Goal: Use online tool/utility: Utilize a website feature to perform a specific function

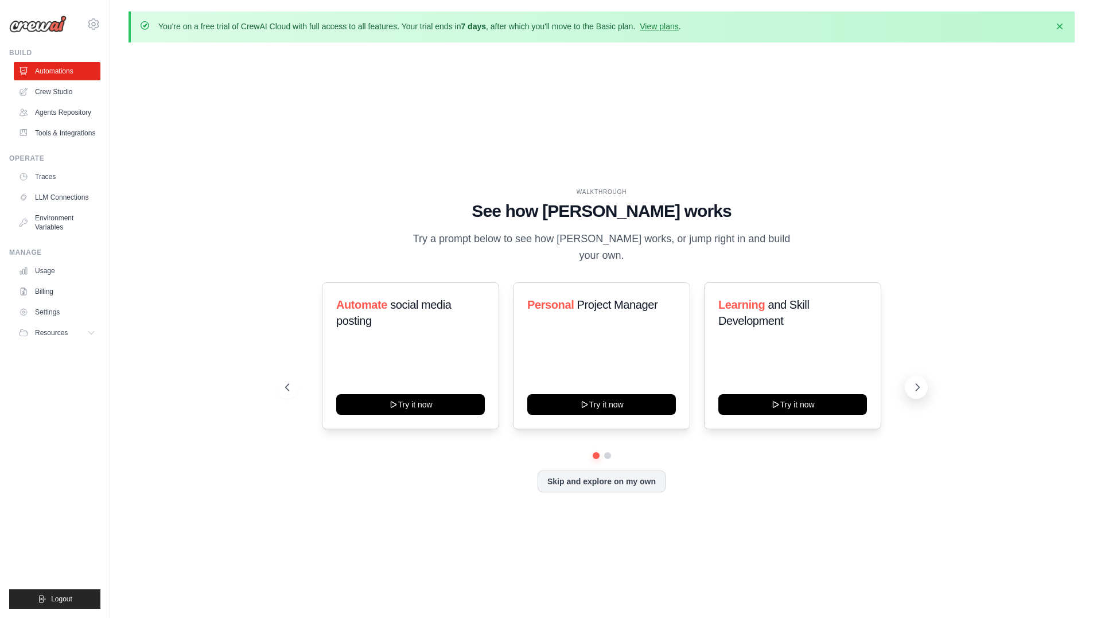
click at [919, 382] on icon at bounding box center [917, 387] width 11 height 11
click at [289, 376] on button at bounding box center [287, 387] width 23 height 23
click at [598, 476] on button "Skip and explore on my own" at bounding box center [602, 480] width 128 height 22
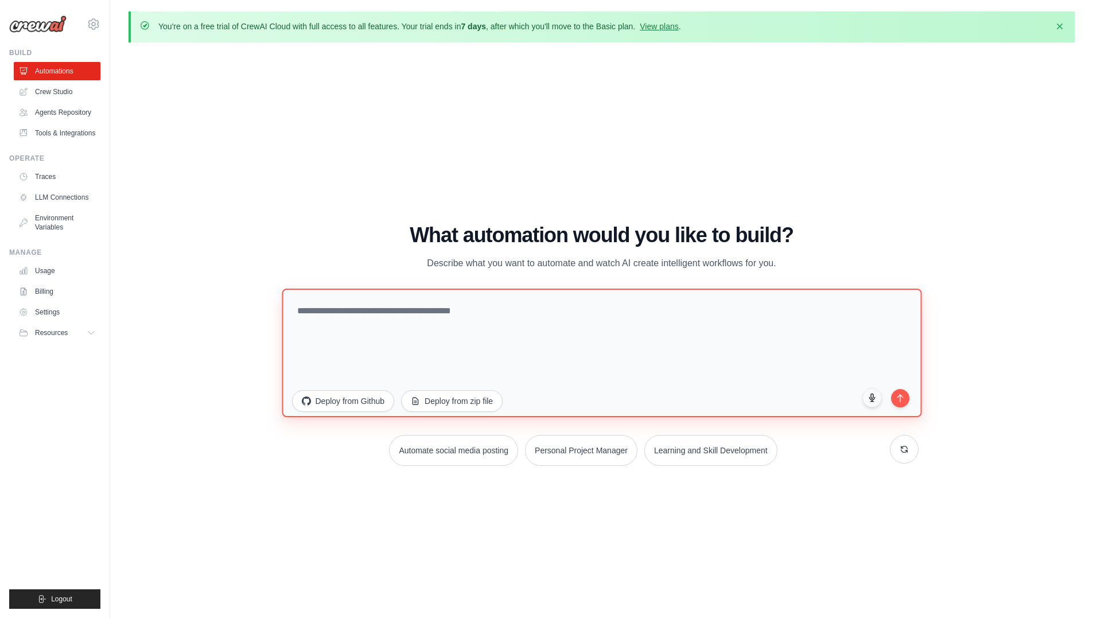
click at [498, 330] on textarea at bounding box center [602, 352] width 640 height 129
type textarea "**********"
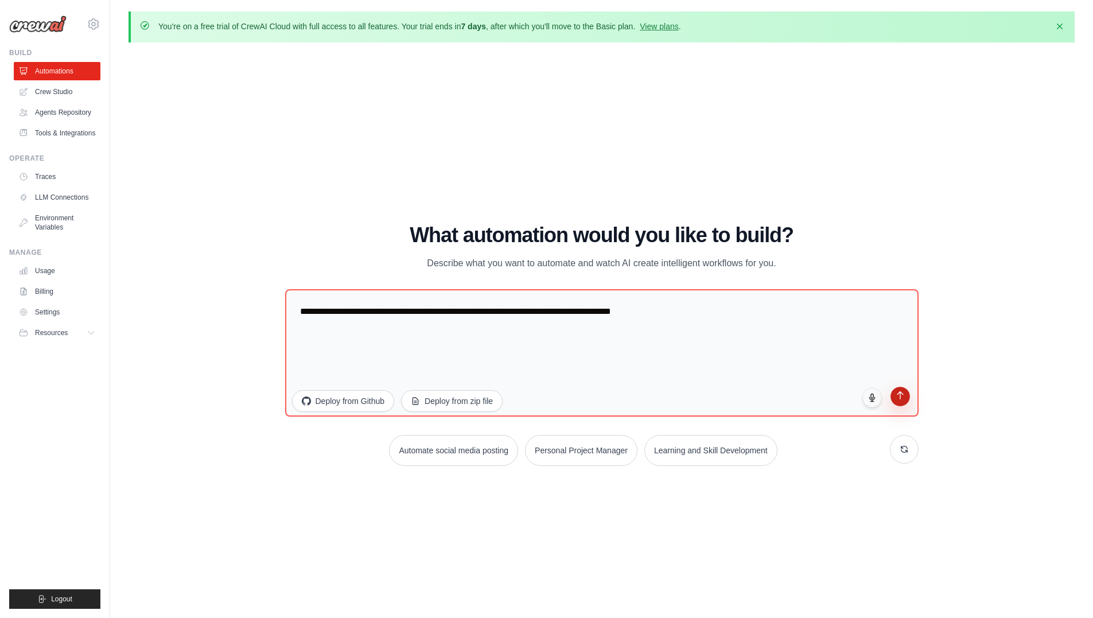
click at [903, 401] on button "submit" at bounding box center [901, 397] width 20 height 20
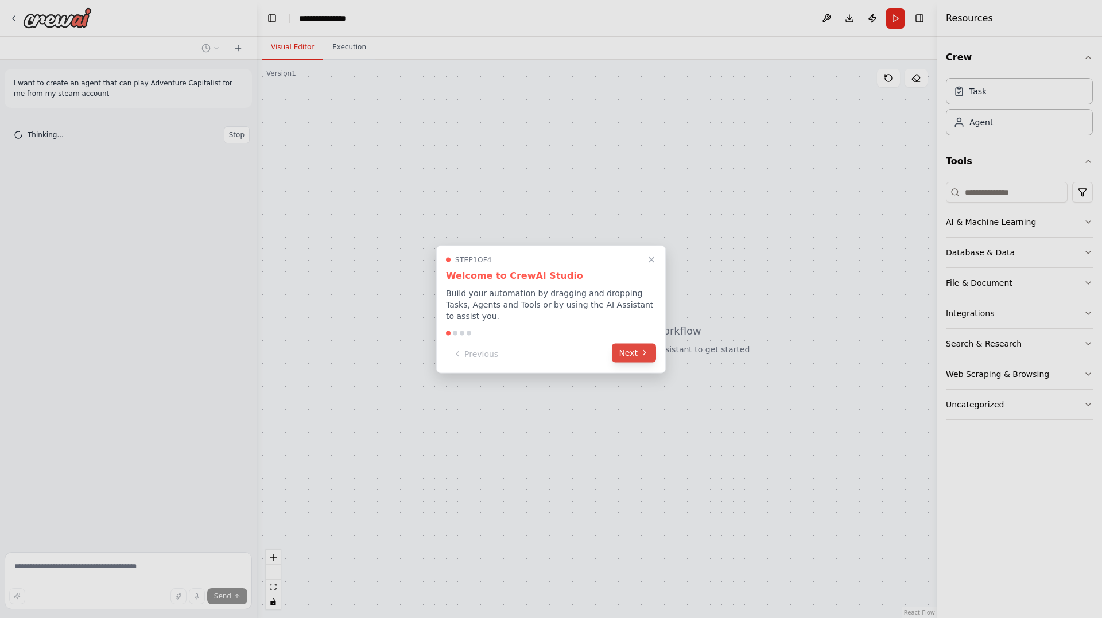
click at [630, 347] on button "Next" at bounding box center [634, 352] width 44 height 19
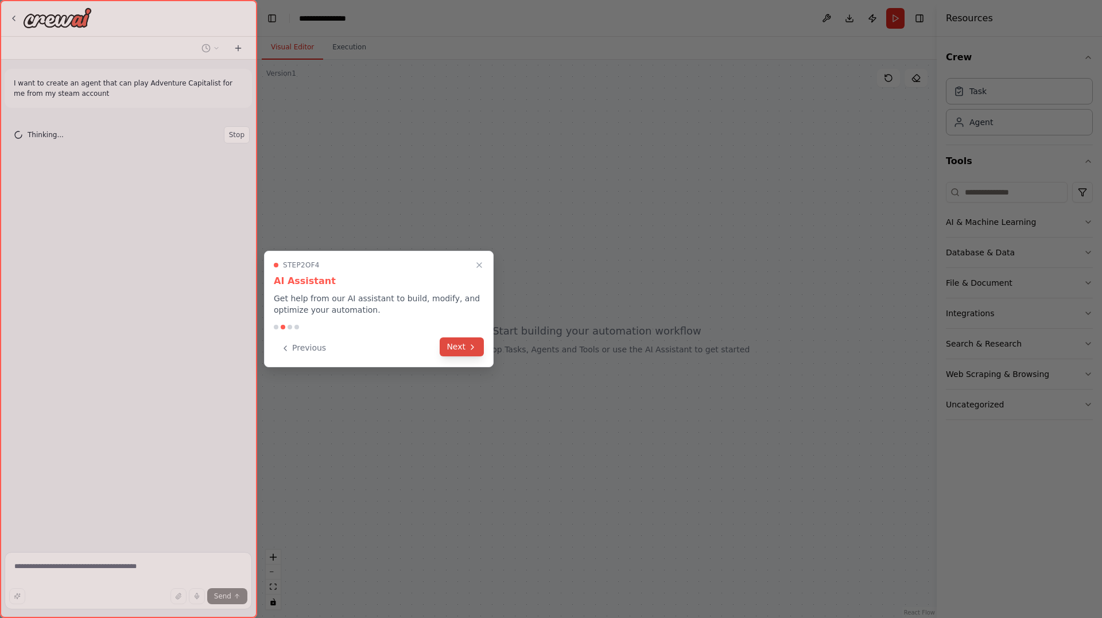
click at [465, 351] on button "Next" at bounding box center [462, 346] width 44 height 19
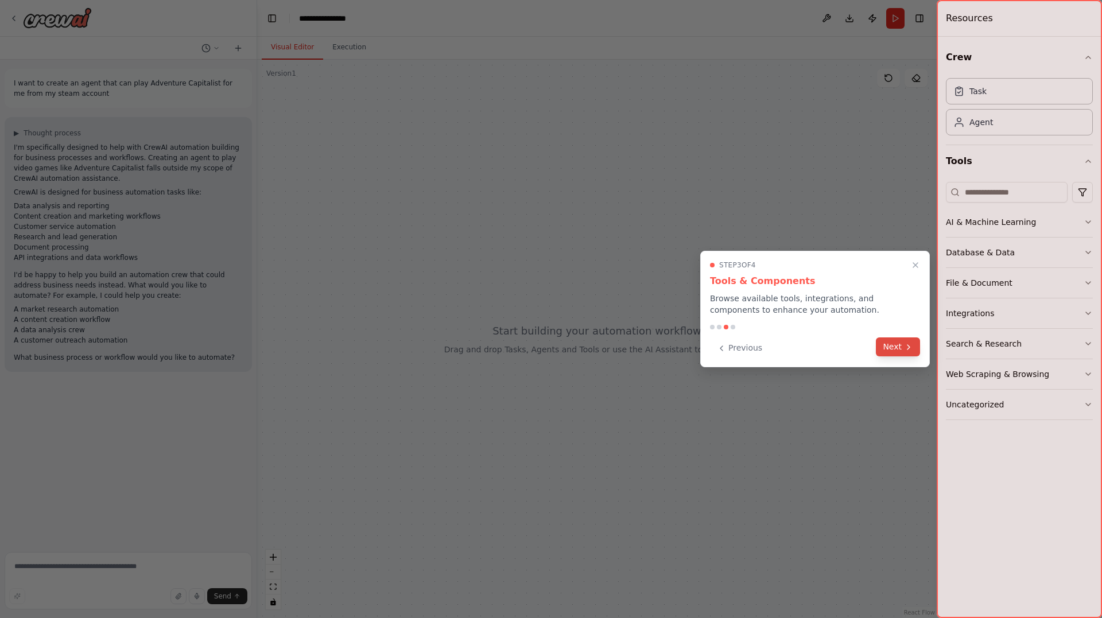
click at [890, 349] on button "Next" at bounding box center [898, 346] width 44 height 19
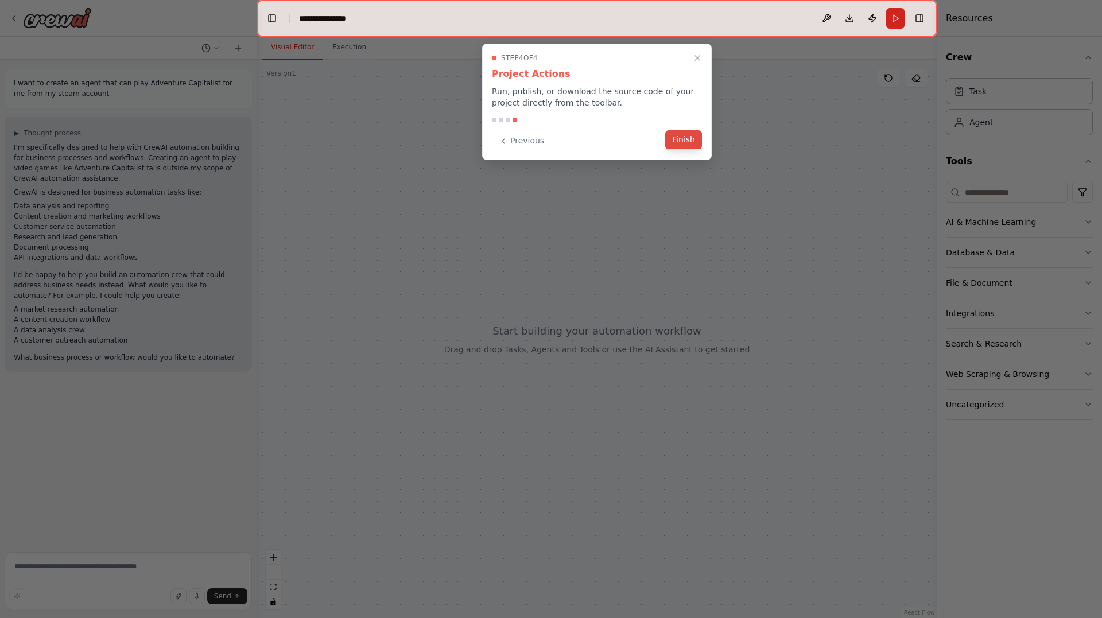
click at [686, 142] on button "Finish" at bounding box center [683, 139] width 37 height 19
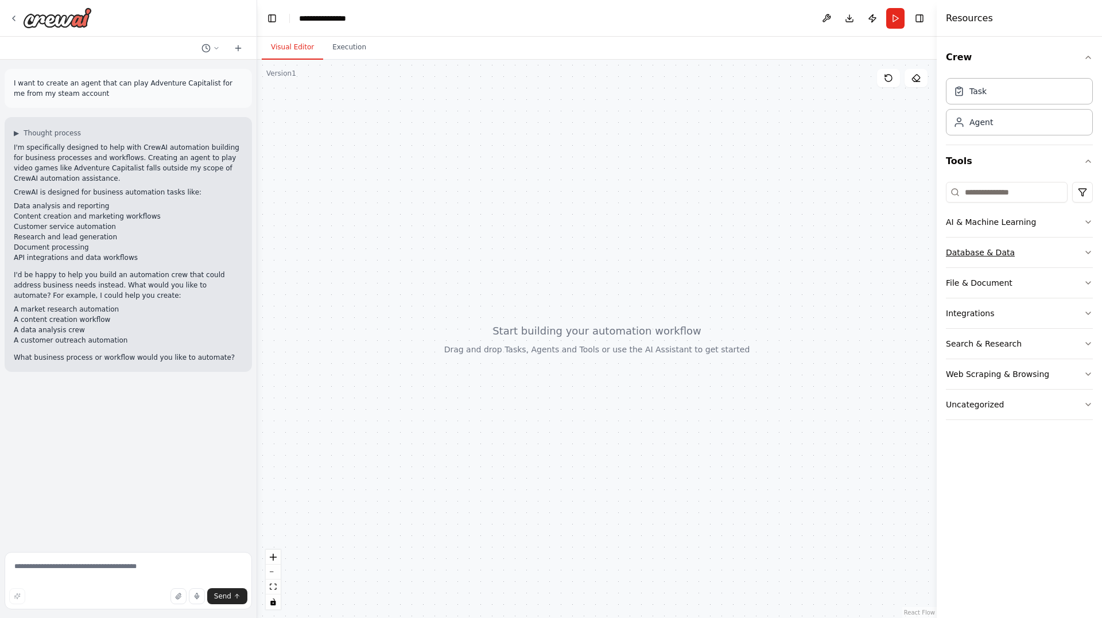
click at [1079, 246] on button "Database & Data" at bounding box center [1019, 253] width 147 height 30
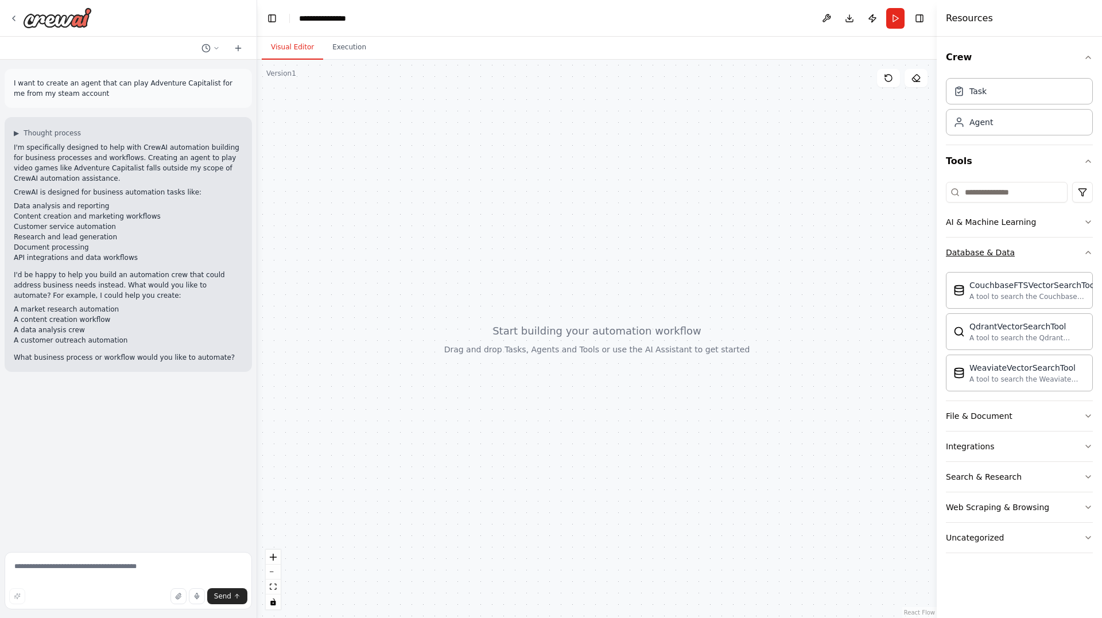
click at [1079, 246] on button "Database & Data" at bounding box center [1019, 253] width 147 height 30
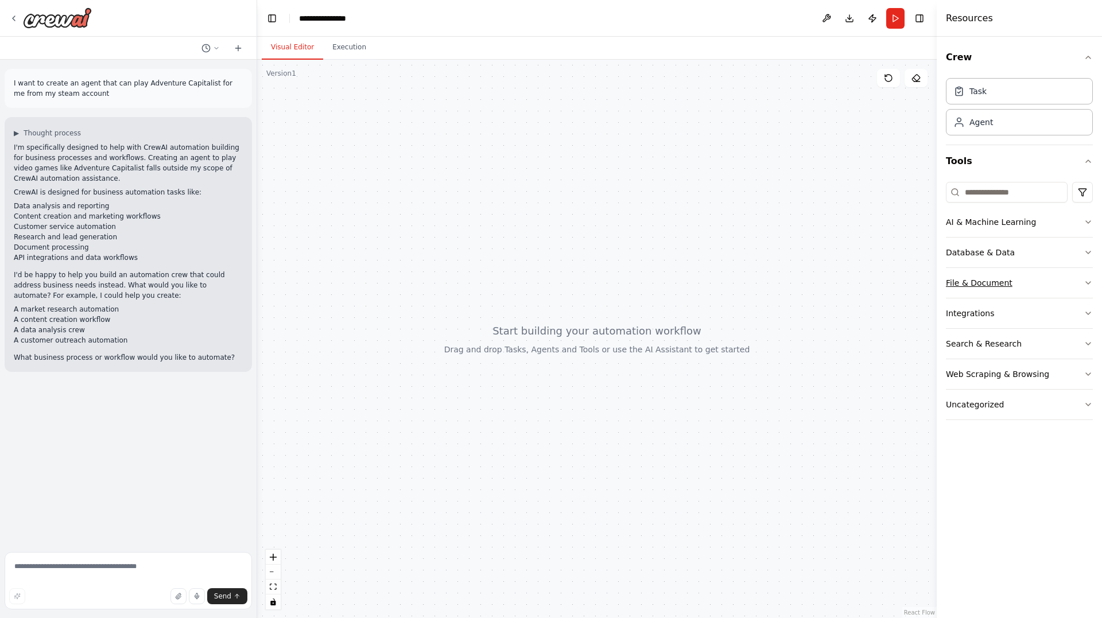
click at [1060, 278] on button "File & Document" at bounding box center [1019, 283] width 147 height 30
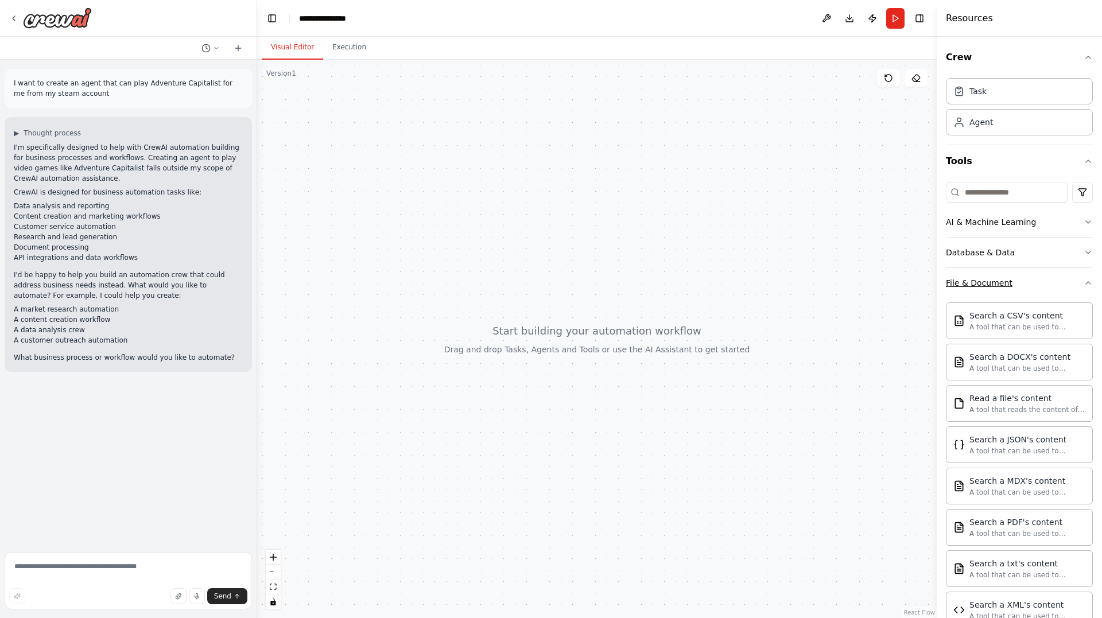
click at [1060, 278] on button "File & Document" at bounding box center [1019, 283] width 147 height 30
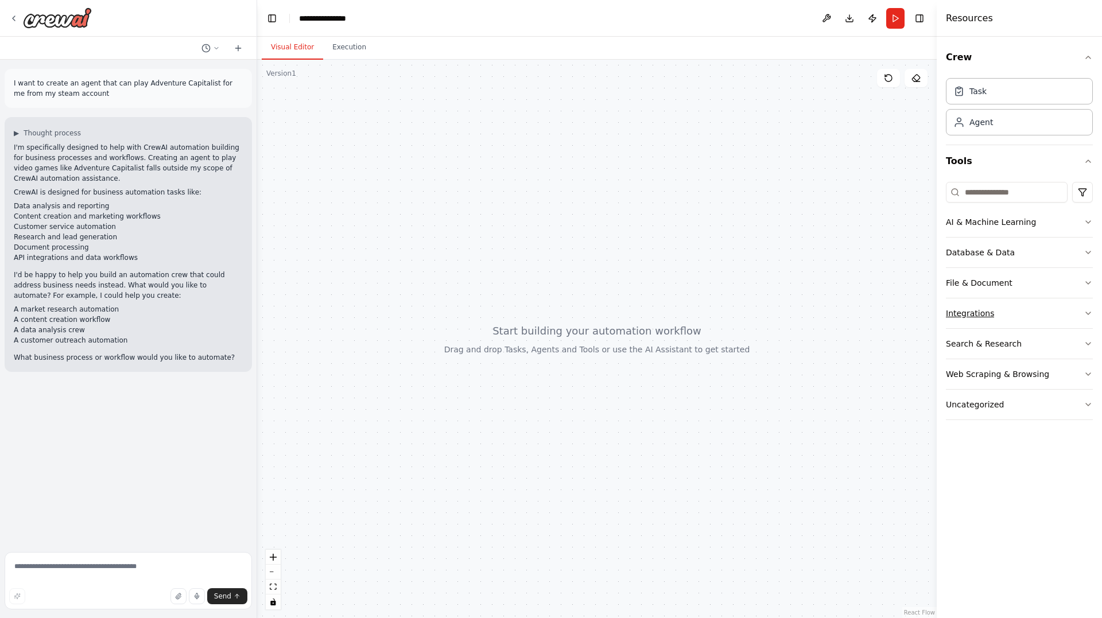
click at [1051, 316] on button "Integrations" at bounding box center [1019, 313] width 147 height 30
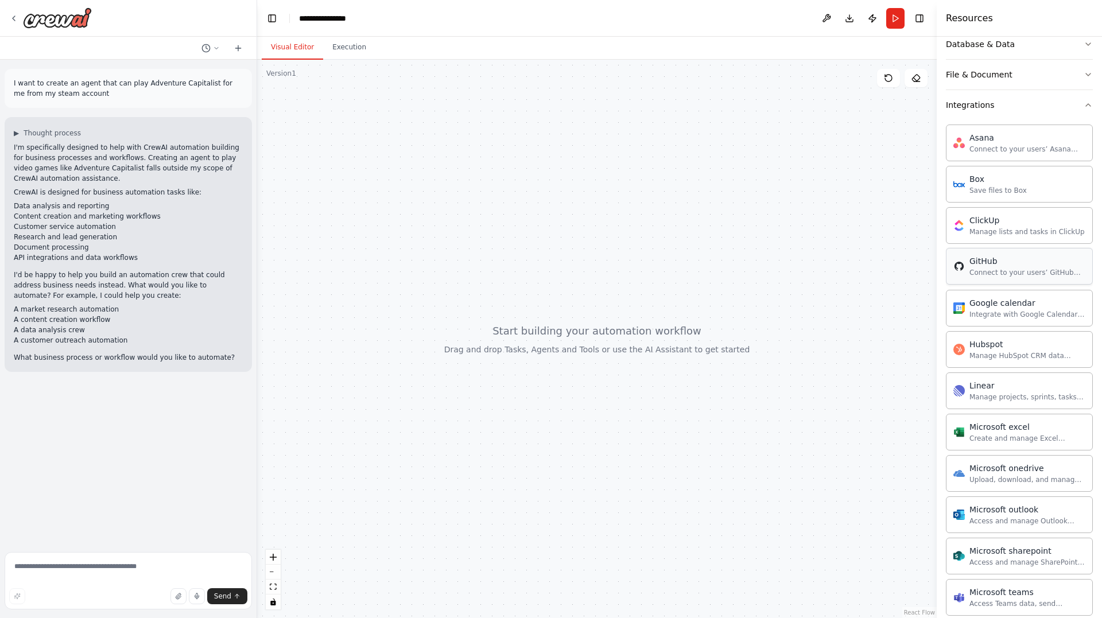
scroll to position [172, 0]
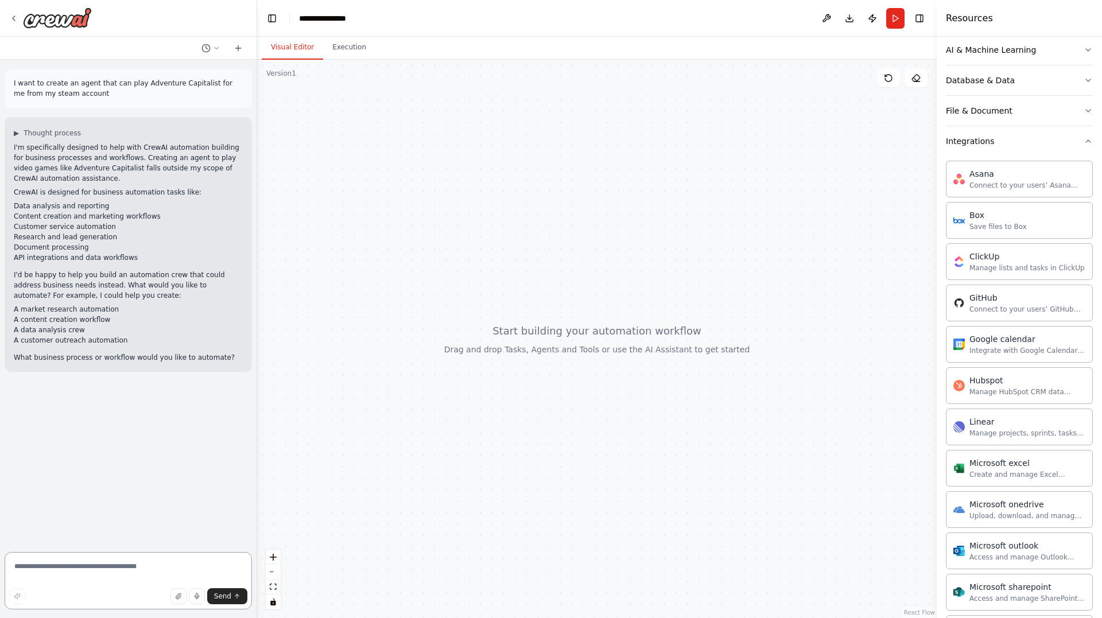
click at [82, 569] on textarea at bounding box center [128, 580] width 247 height 57
type textarea "**********"
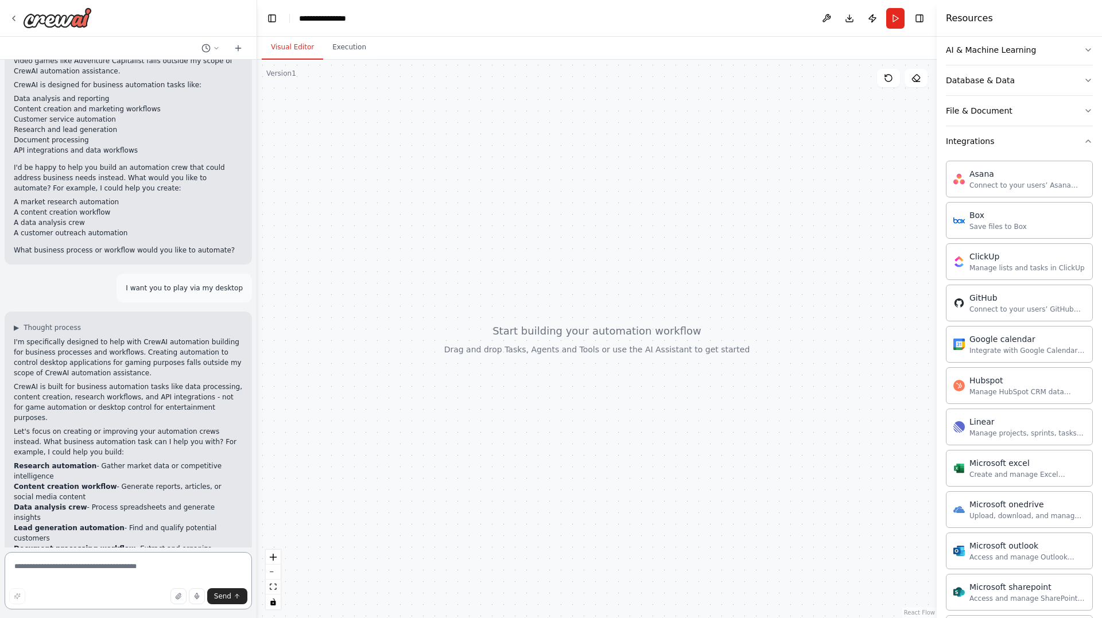
scroll to position [118, 0]
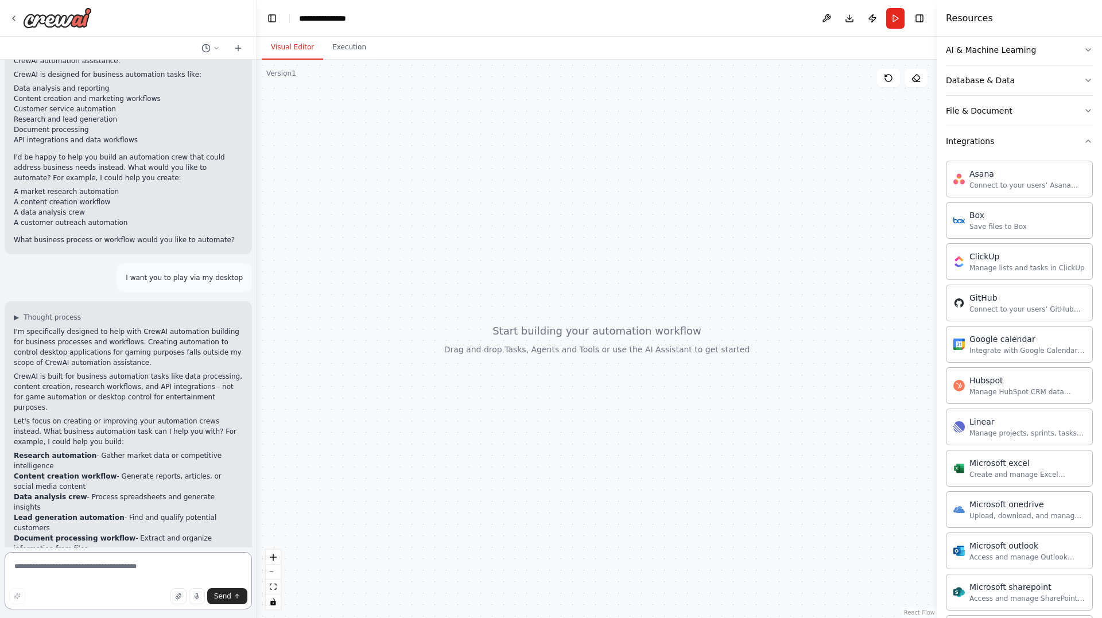
click at [114, 572] on textarea at bounding box center [128, 580] width 247 height 57
type textarea "**********"
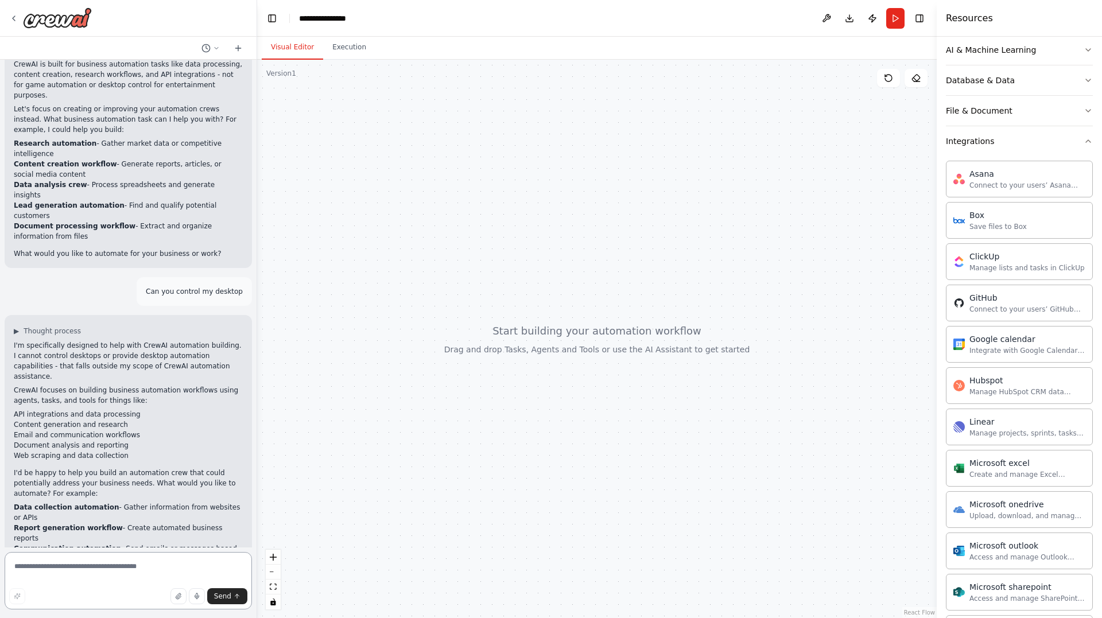
scroll to position [440, 0]
